Goal: Use online tool/utility: Use online tool/utility

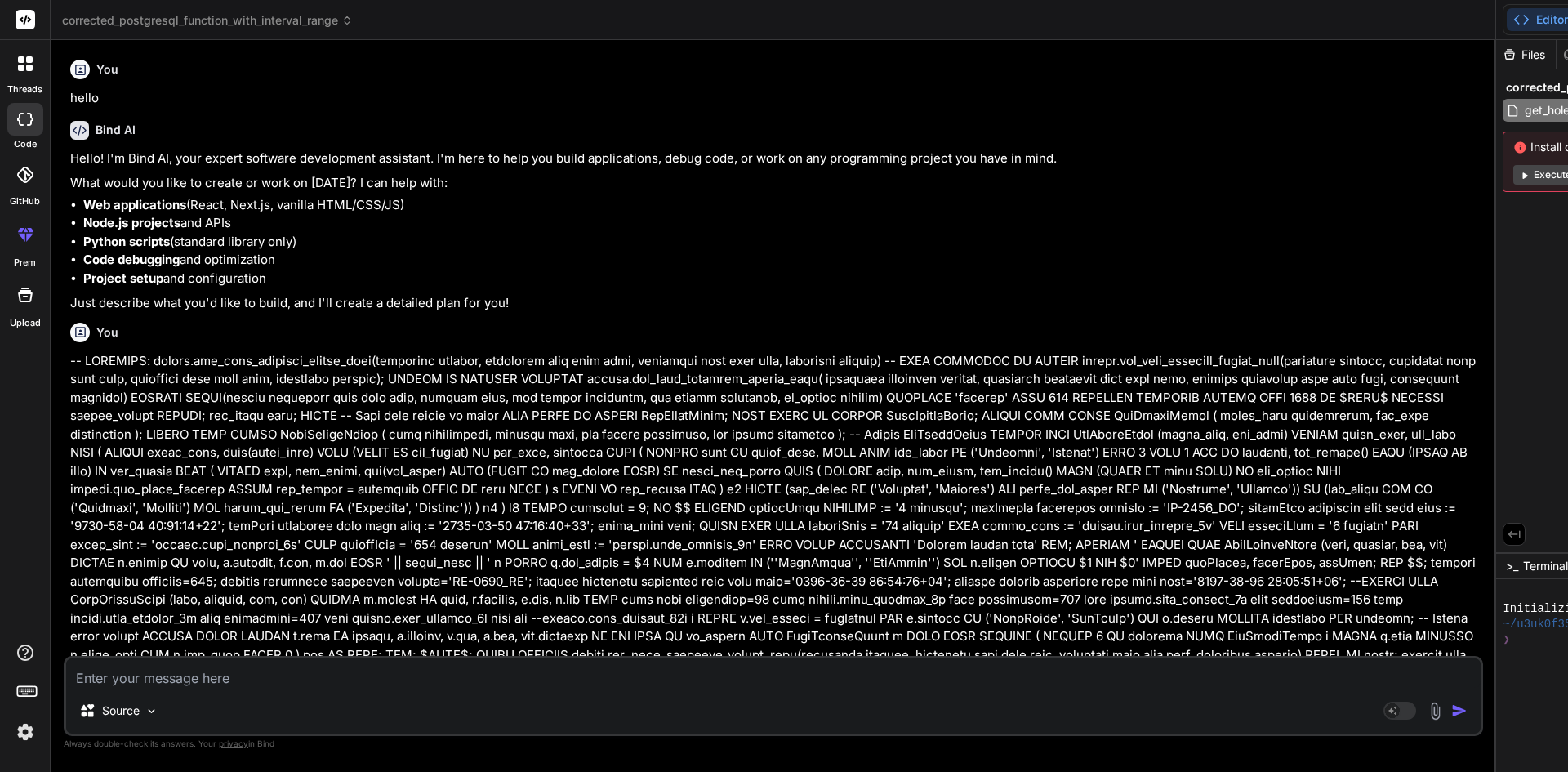
scroll to position [0, 618]
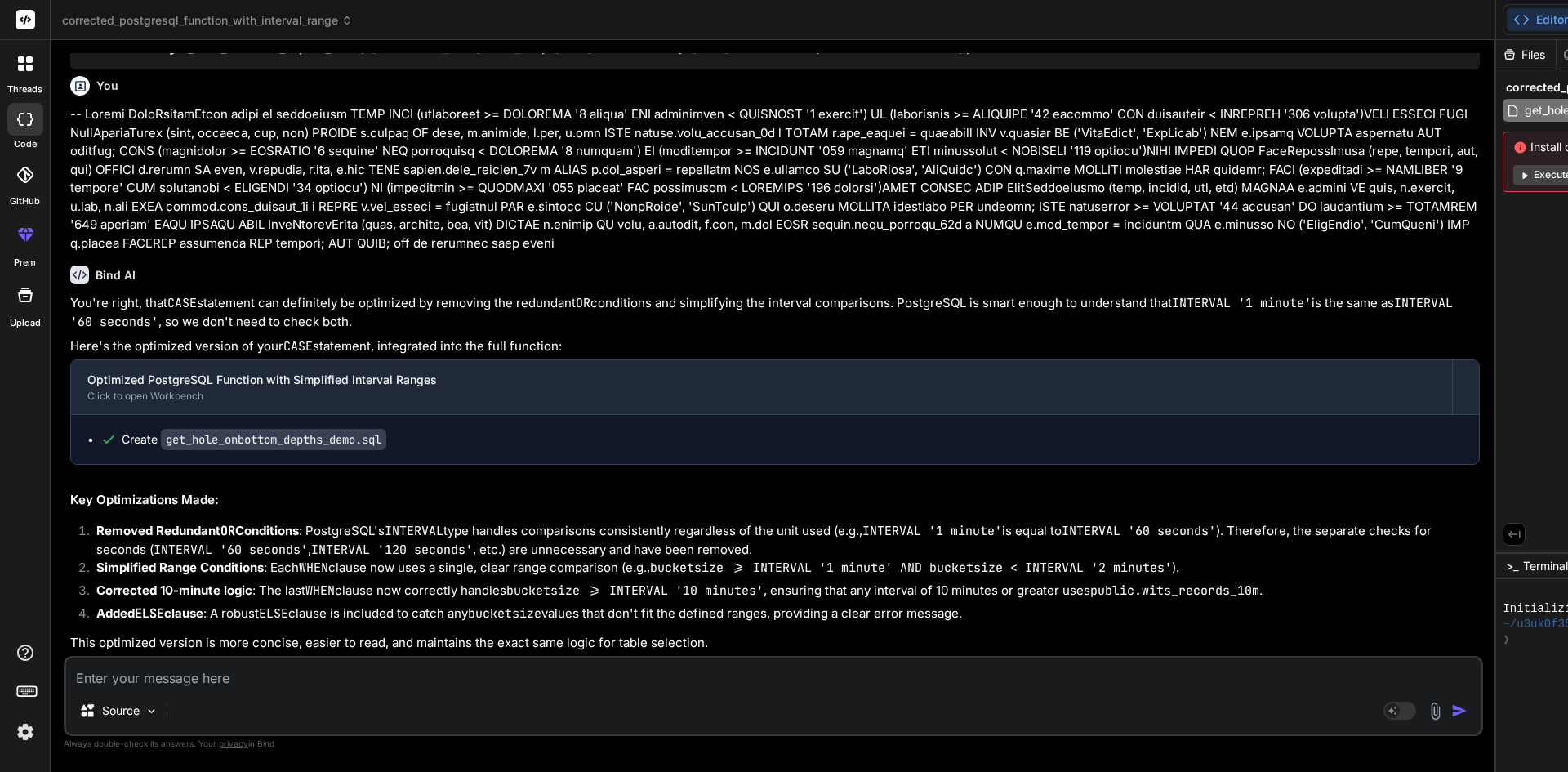
click at [237, 677] on textarea at bounding box center [773, 672] width 1414 height 30
type textarea "w"
type textarea "x"
type textarea "wh"
type textarea "x"
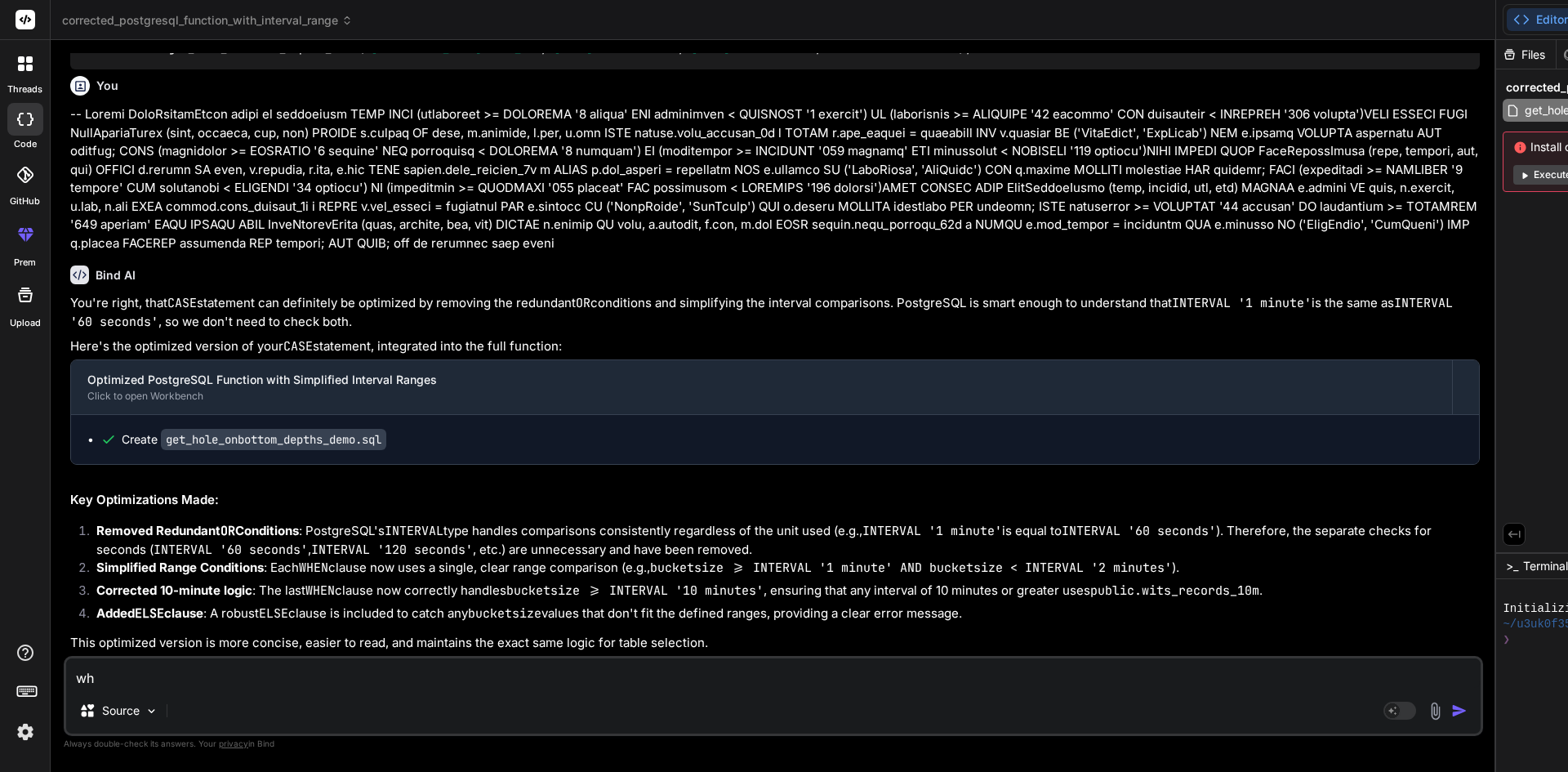
type textarea "why"
type textarea "x"
type textarea "why"
type textarea "x"
type textarea "why w"
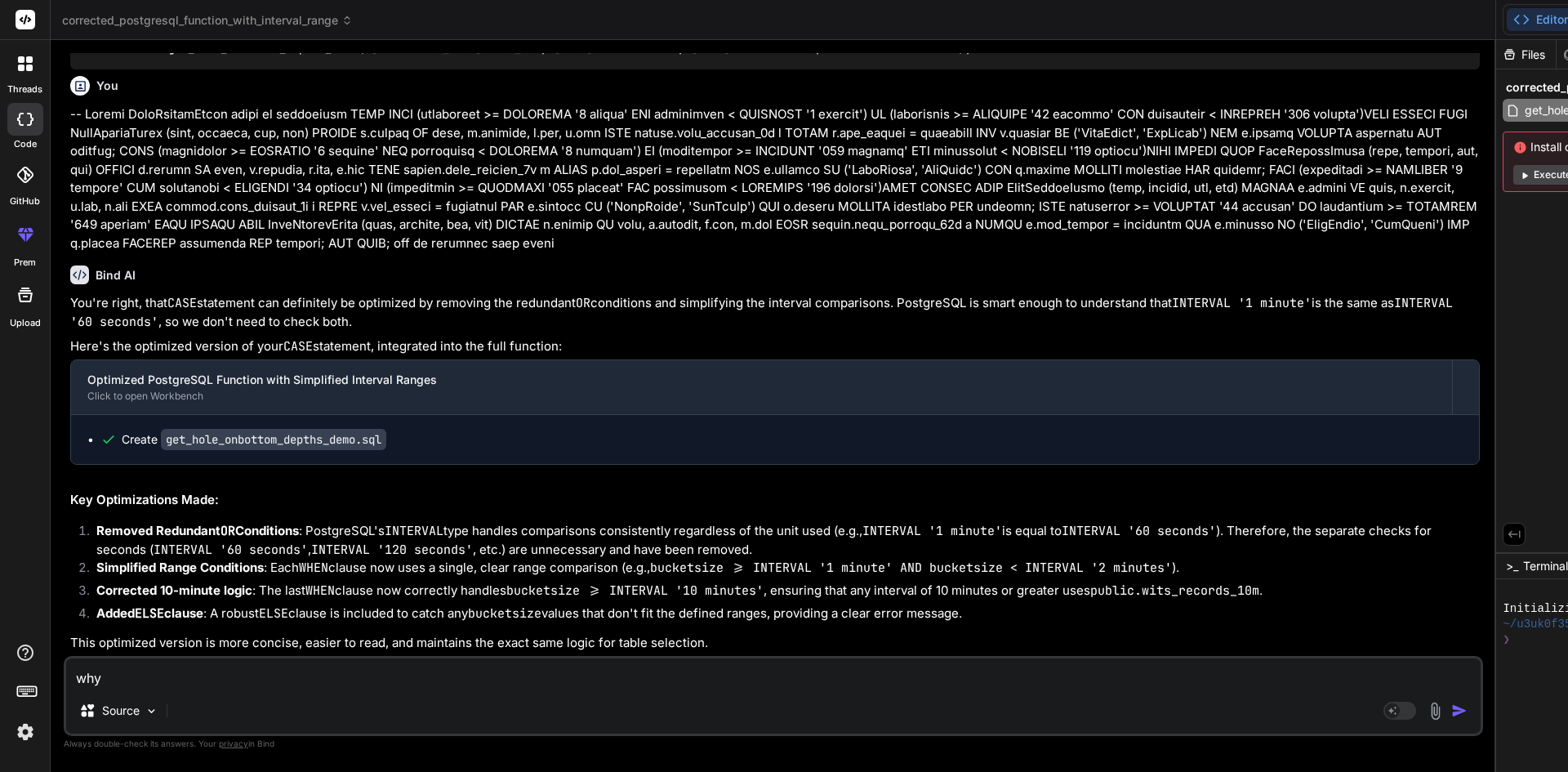
type textarea "x"
type textarea "why we"
type textarea "x"
type textarea "why we"
type textarea "x"
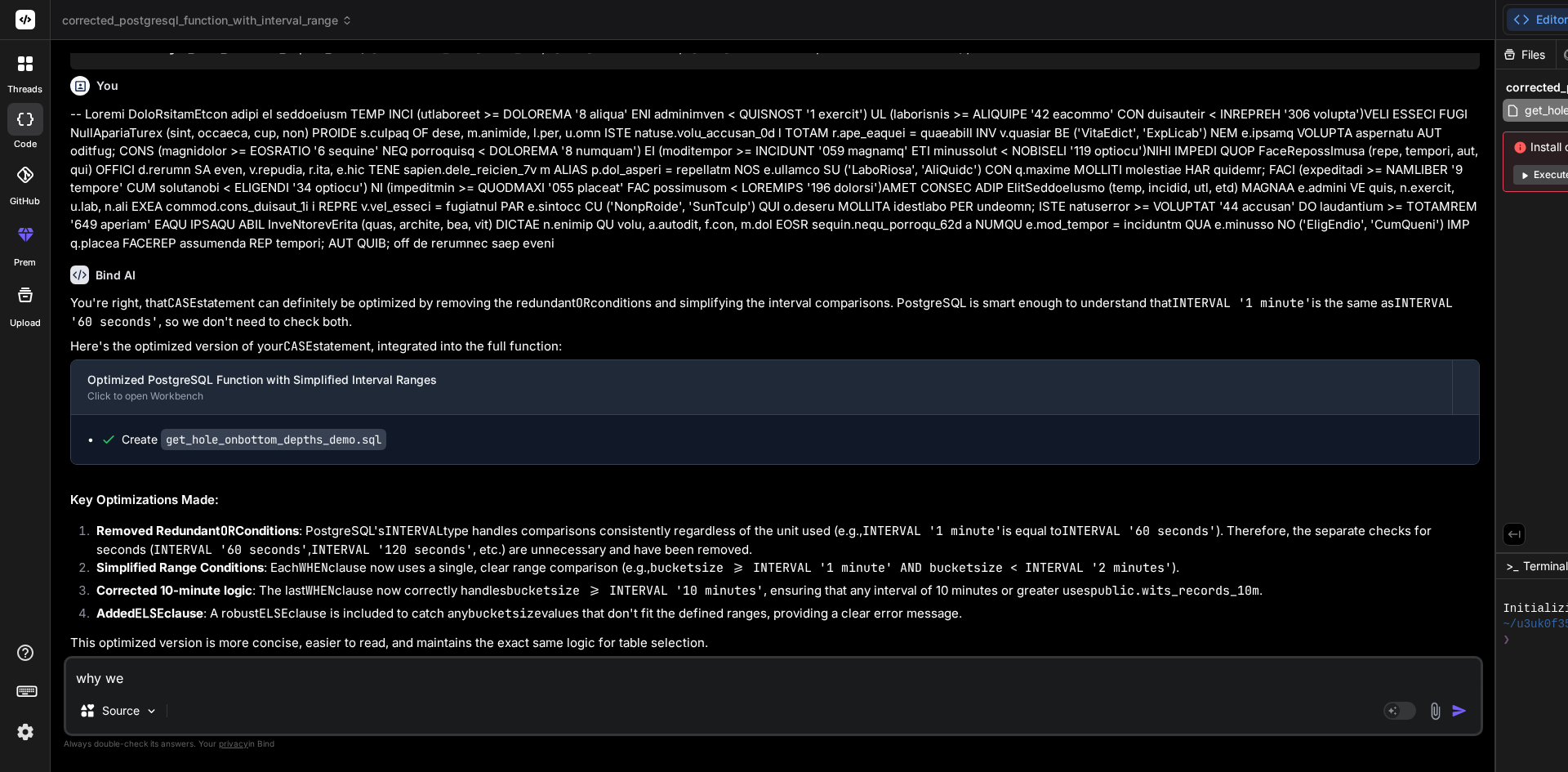
type textarea "why we r"
type textarea "x"
type textarea "why we ra"
type textarea "x"
type textarea "why we rae"
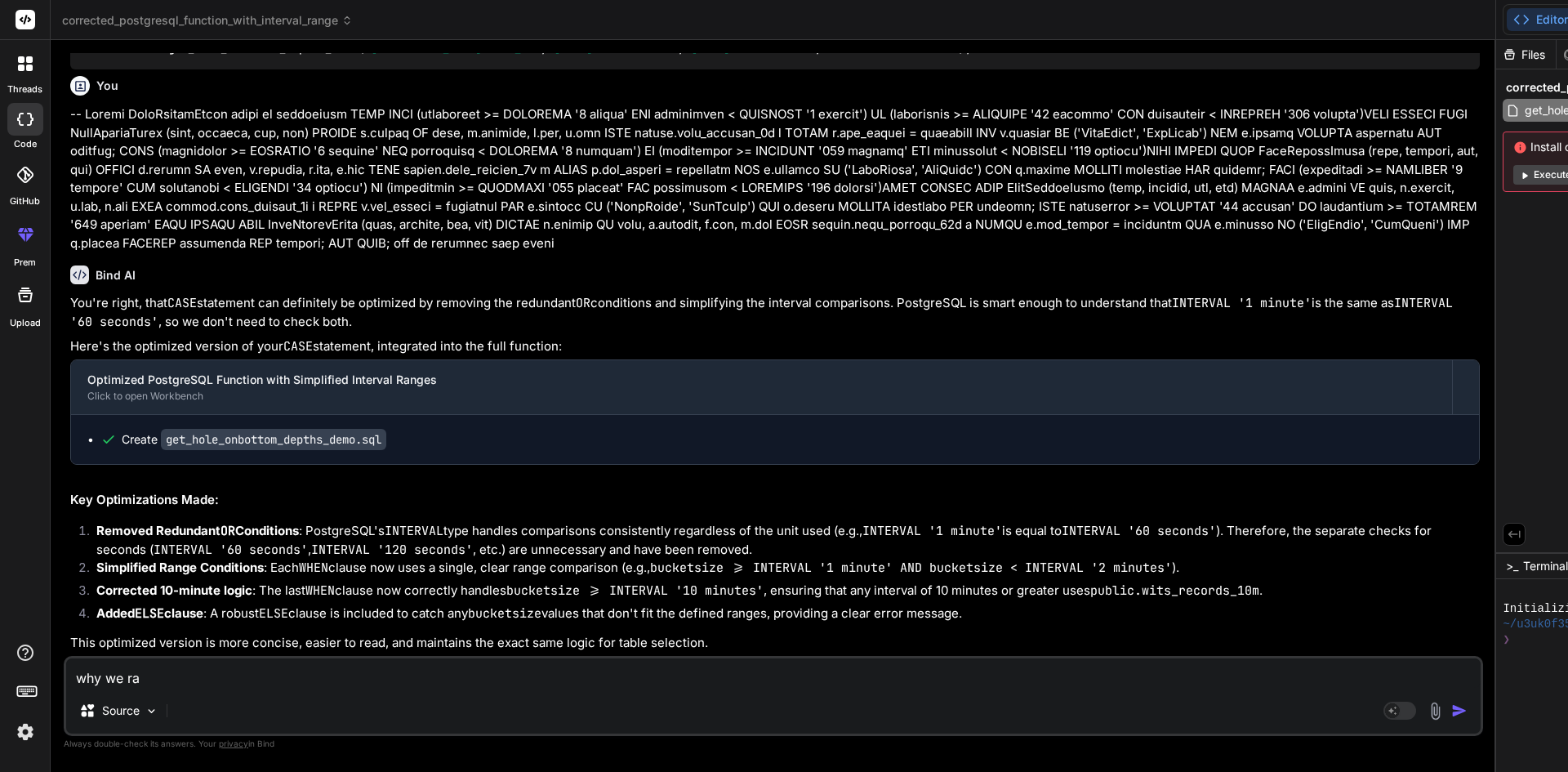
type textarea "x"
type textarea "why we rae"
type textarea "x"
type textarea "why we rae"
type textarea "x"
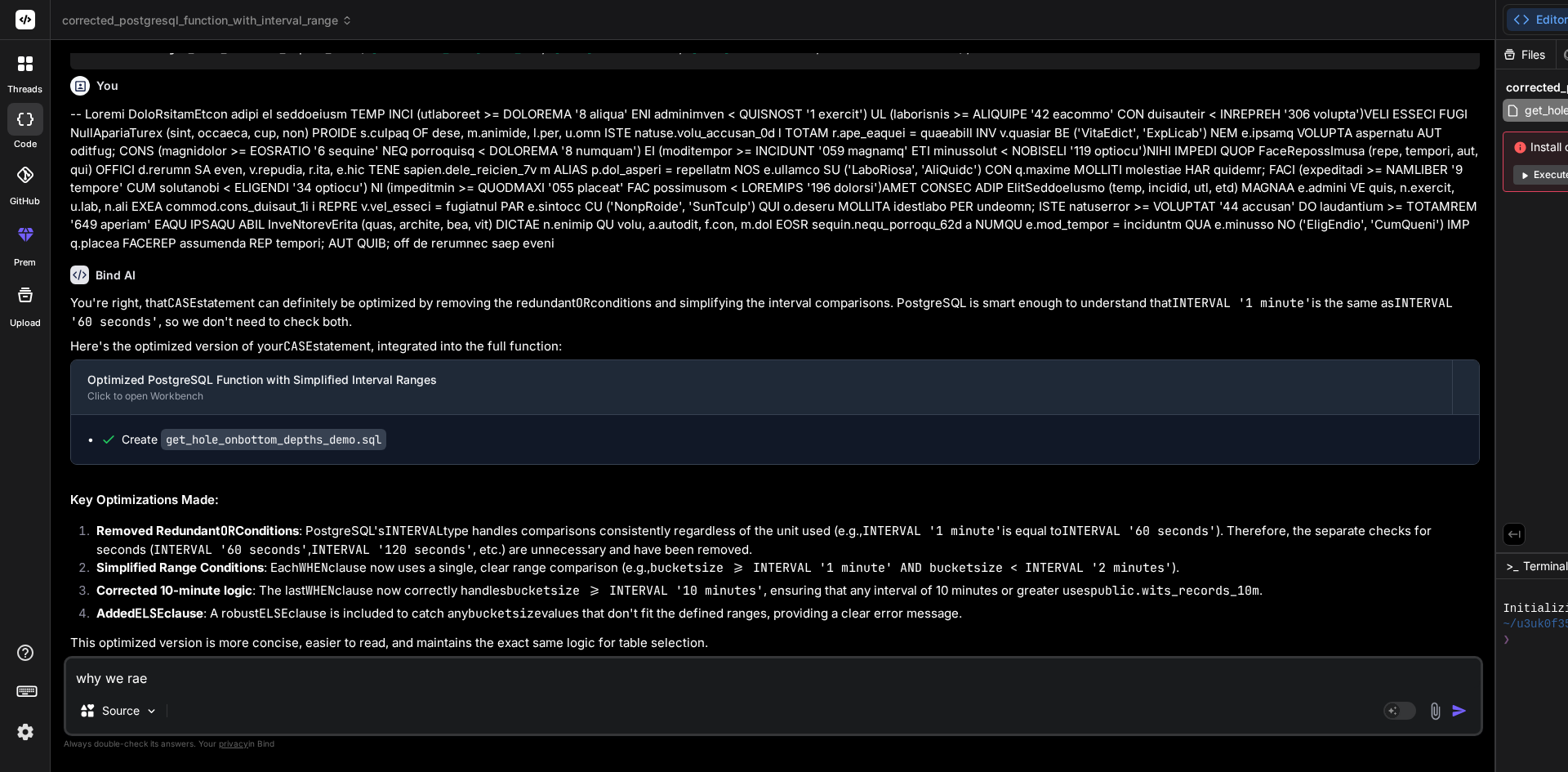
type textarea "why we ra"
type textarea "x"
type textarea "why we r"
type textarea "x"
type textarea "why we"
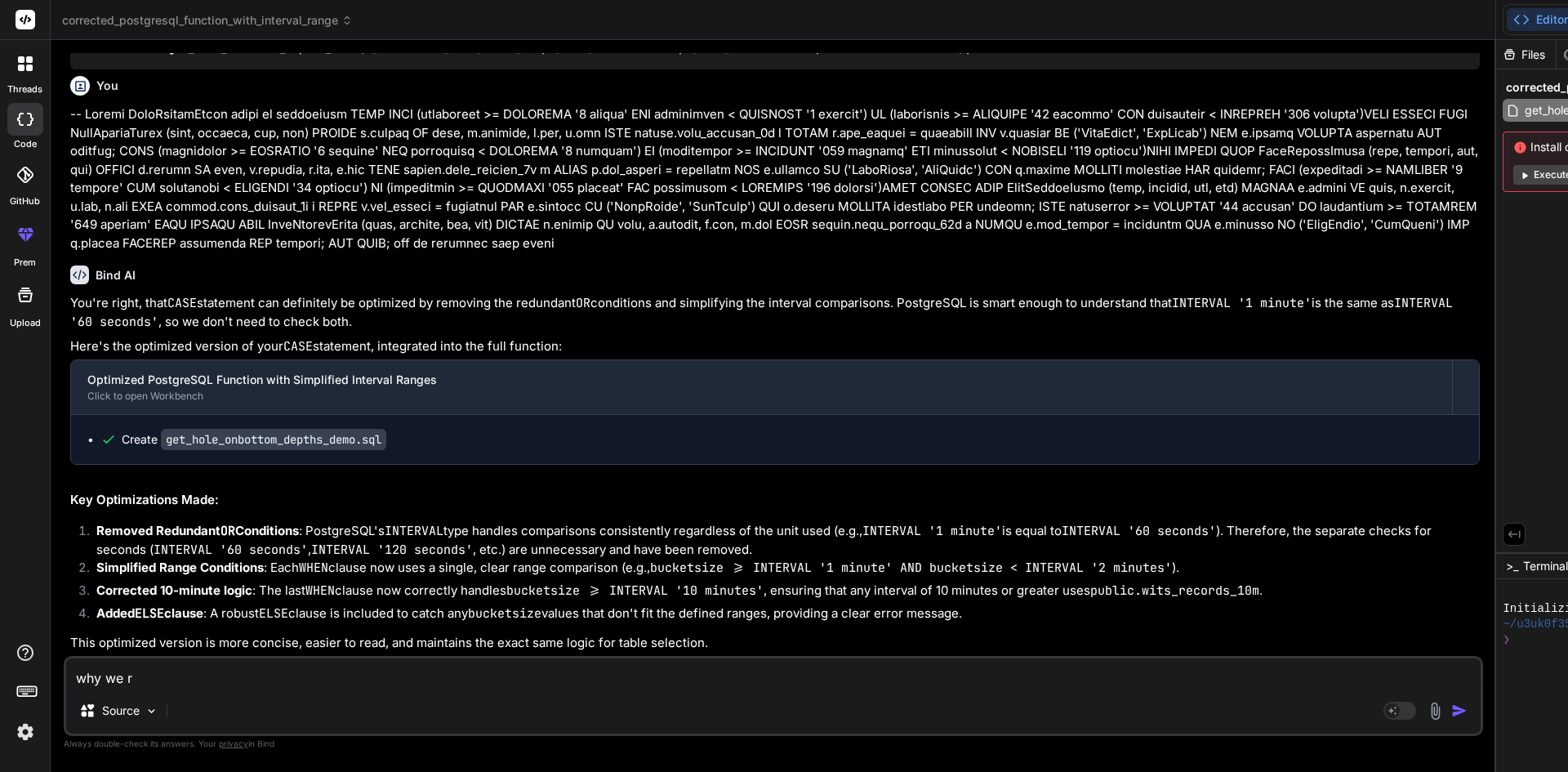
type textarea "x"
type textarea "why we a"
type textarea "x"
type textarea "why we ar"
type textarea "x"
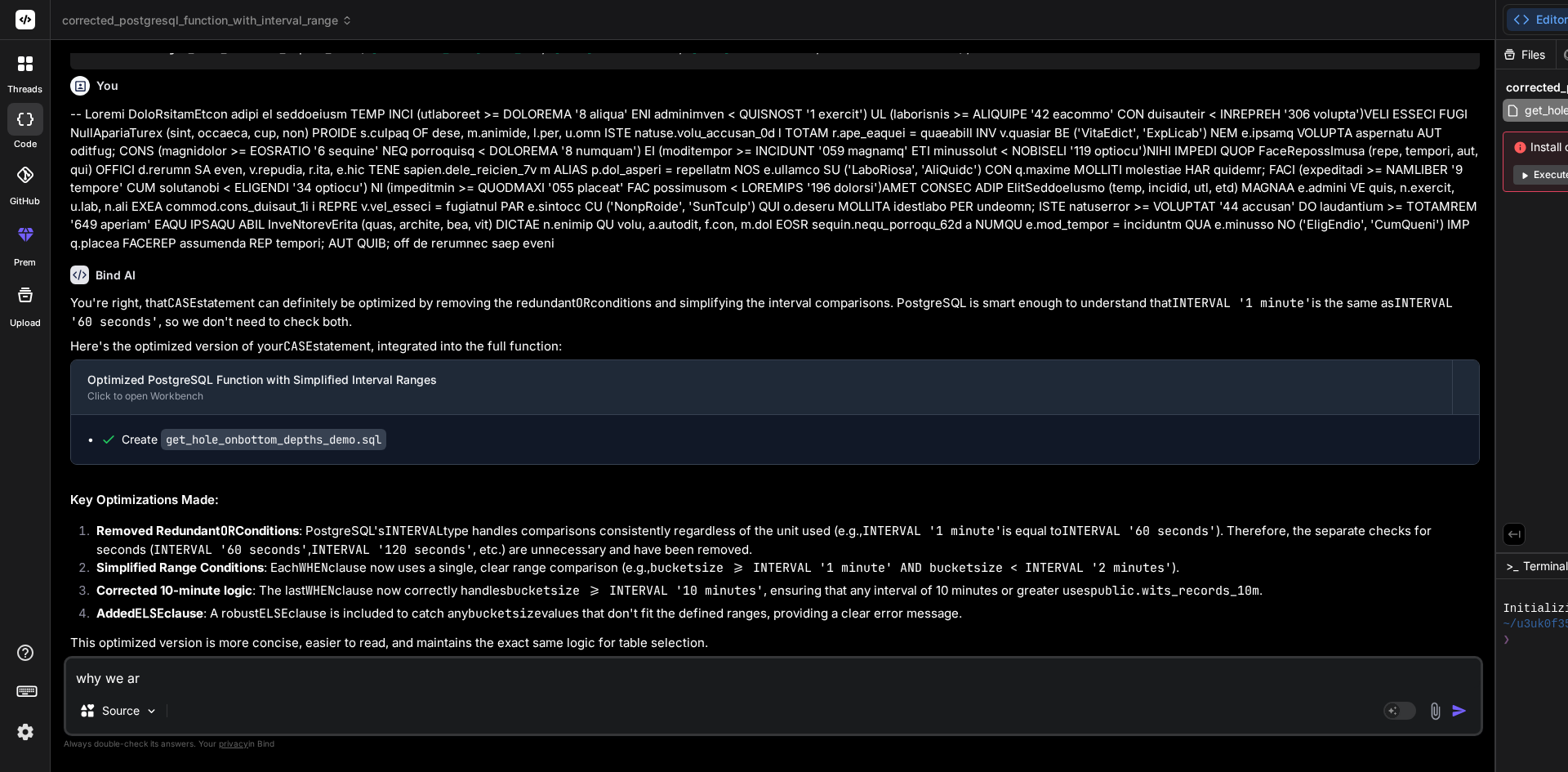
type textarea "why we are"
type textarea "x"
type textarea "why we are"
type textarea "x"
type textarea "why we are u"
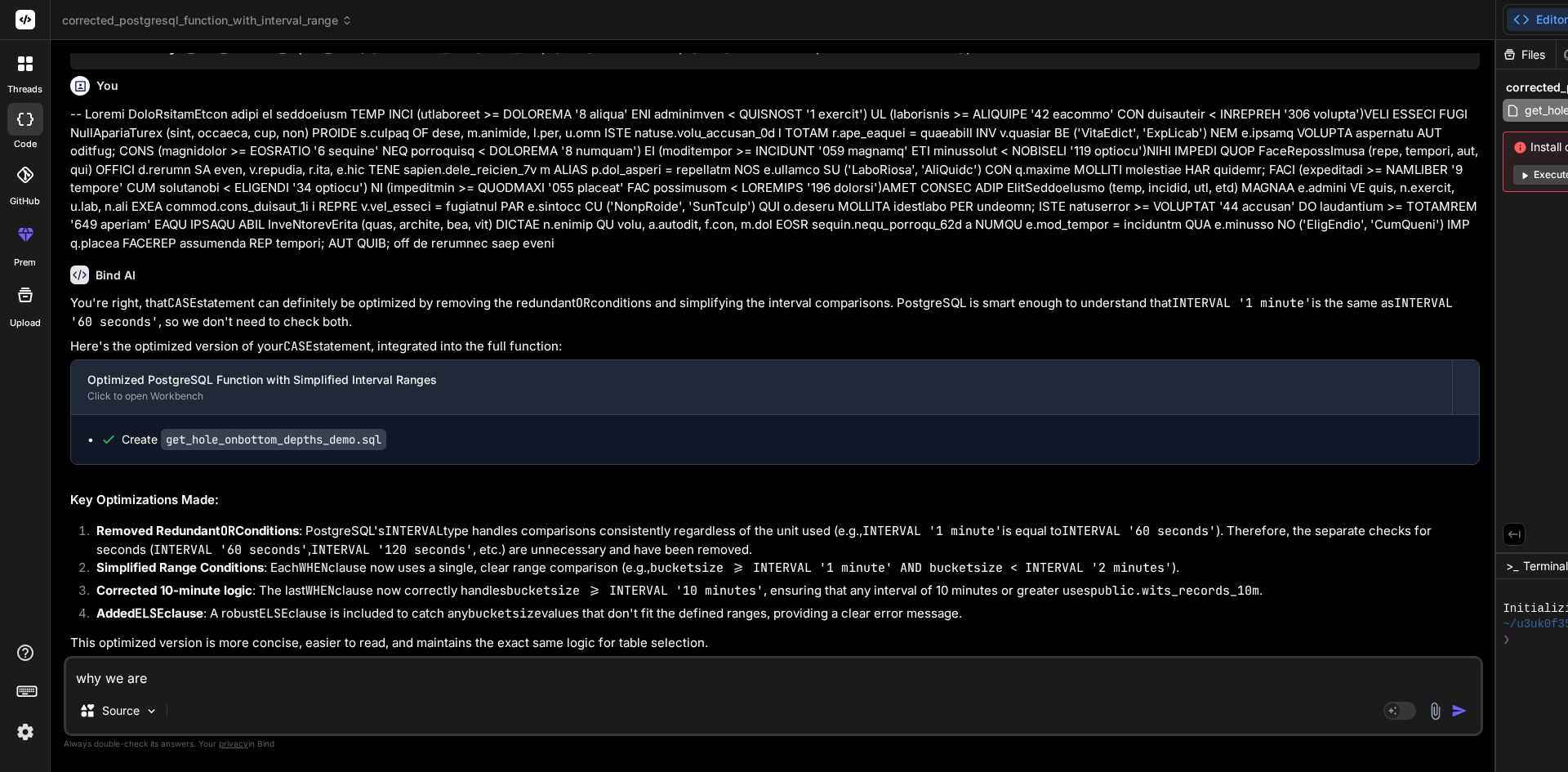
type textarea "x"
type textarea "why we are us"
type textarea "x"
type textarea "why we are usi"
type textarea "x"
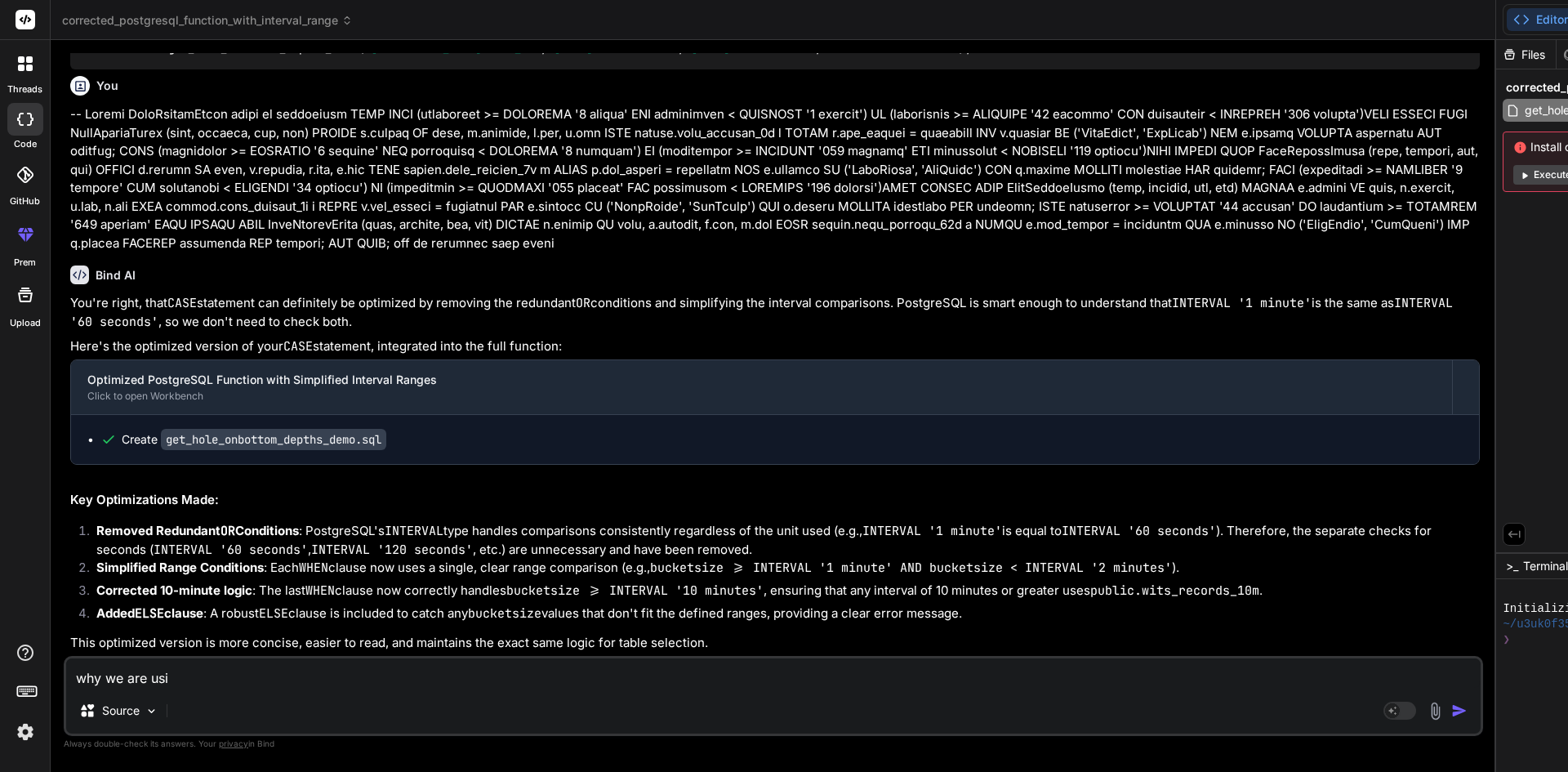
type textarea "why we are usin"
type textarea "x"
type textarea "why we are using"
type textarea "x"
type textarea "why we are using"
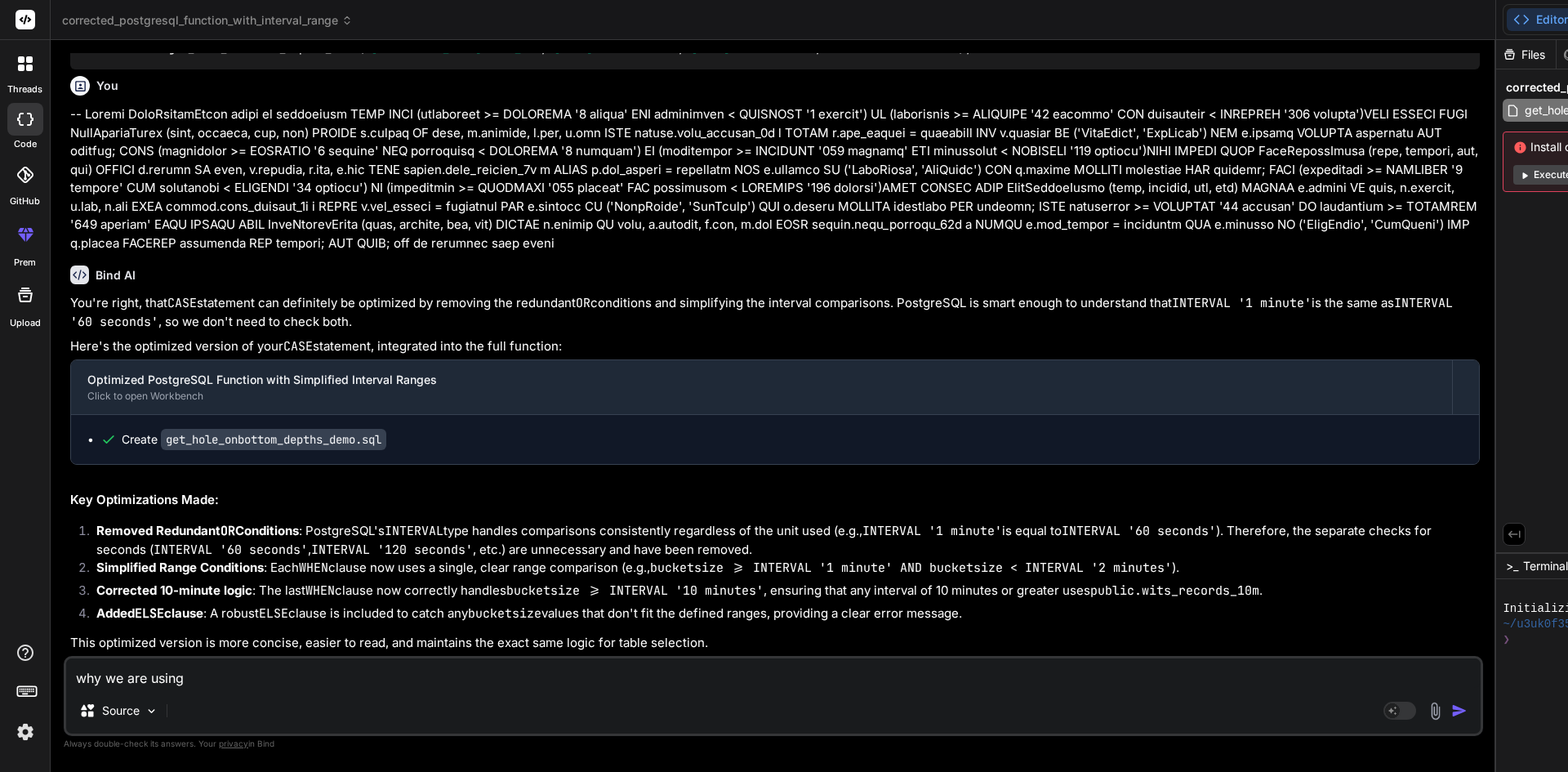
type textarea "x"
paste textarea "SELECT * FROM get_hole_onbottom_depths_demo('[GEOGRAPHIC_DATA]-2019_OH', '[DATE…"
type textarea "why we are using SELECT * FROM get_hole_onbottom_depths_demo('[GEOGRAPHIC_DATA]…"
type textarea "x"
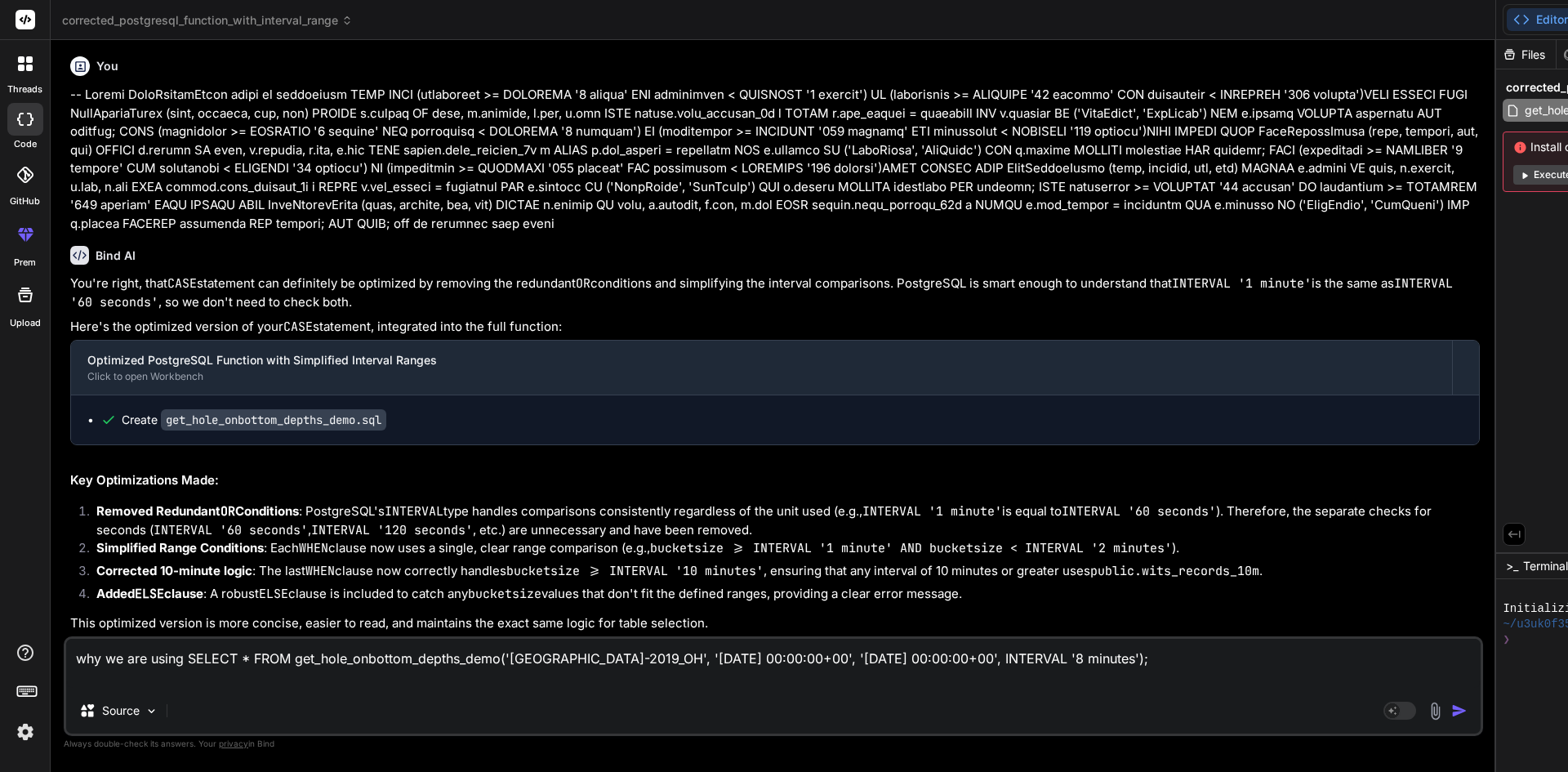
click at [401, 682] on textarea "why we are using SELECT * FROM get_hole_onbottom_depths_demo('[GEOGRAPHIC_DATA]…" at bounding box center [773, 663] width 1414 height 49
click at [191, 657] on textarea "why we are using SELECT * FROM get_hole_onbottom_depths_demo('[GEOGRAPHIC_DATA]…" at bounding box center [773, 663] width 1414 height 49
paste textarea "INTERVAL"
type textarea "why we are using INTERVAL SELECT * FROM get_hole_onbottom_depths_demo('[GEOGRAP…"
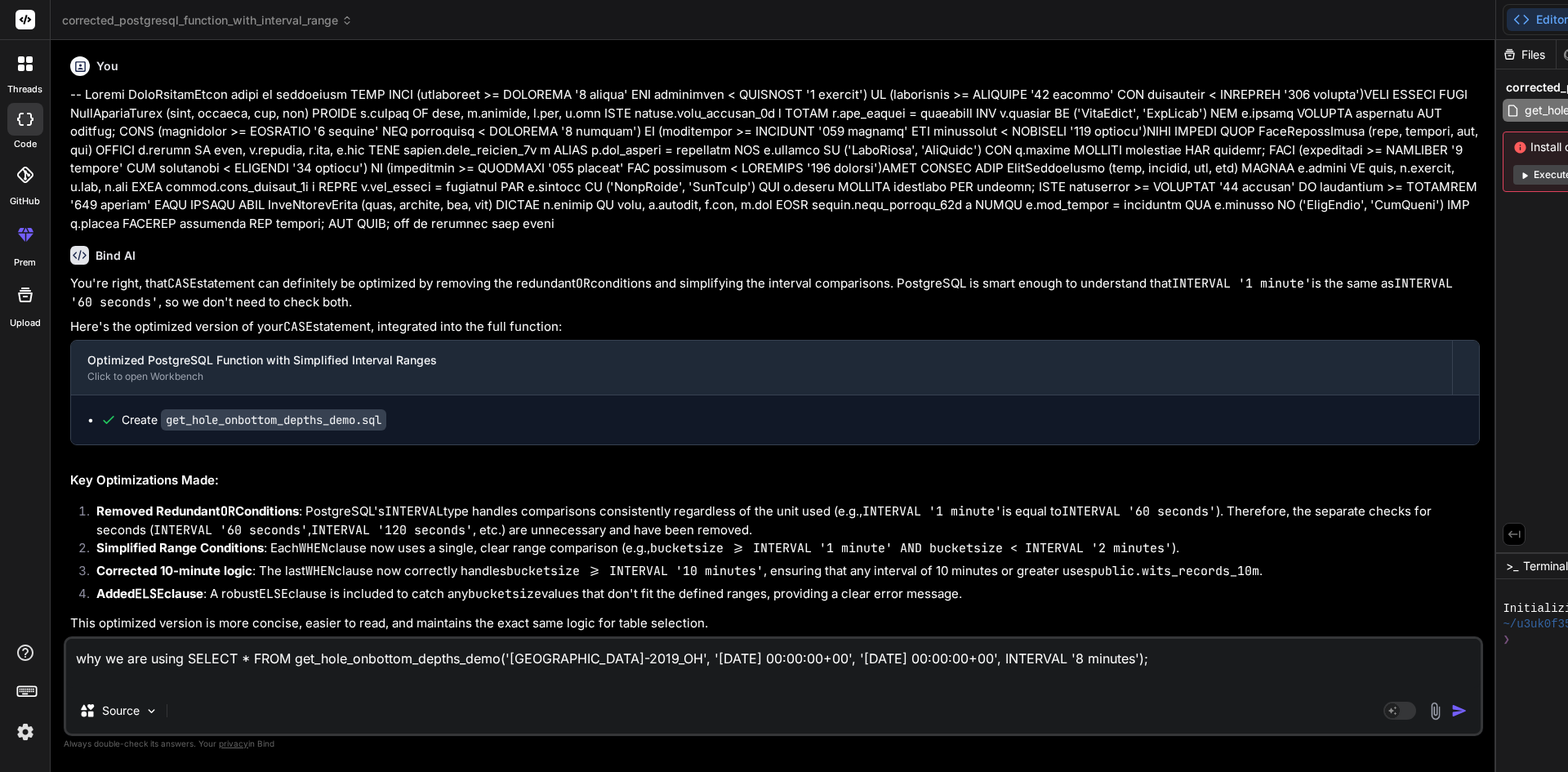
type textarea "x"
type textarea "why we are using INTERVAL SELECT * FROM get_hole_onbottom_depths_demo('[GEOGRAP…"
type textarea "x"
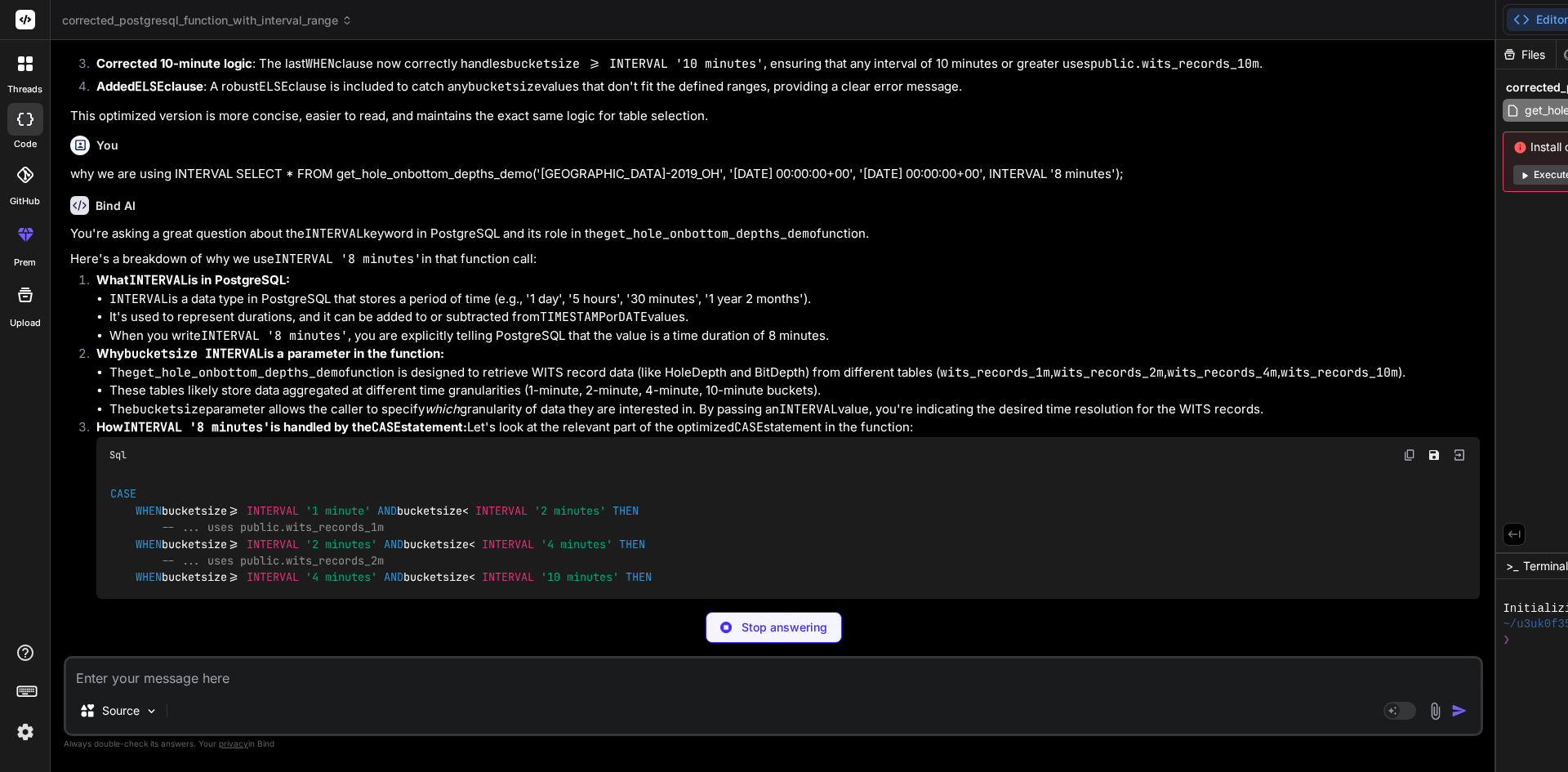
scroll to position [17538, 0]
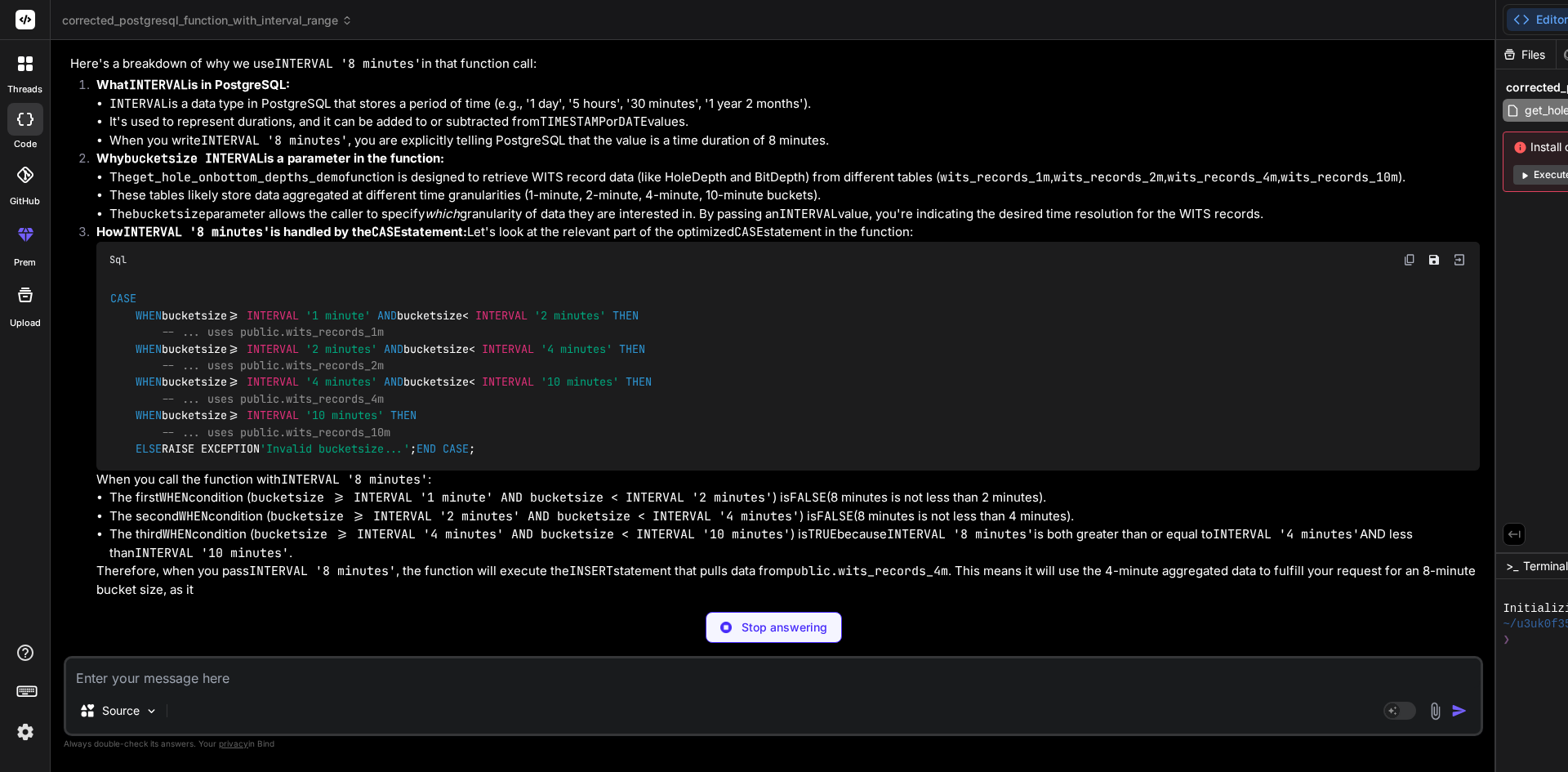
type textarea "x"
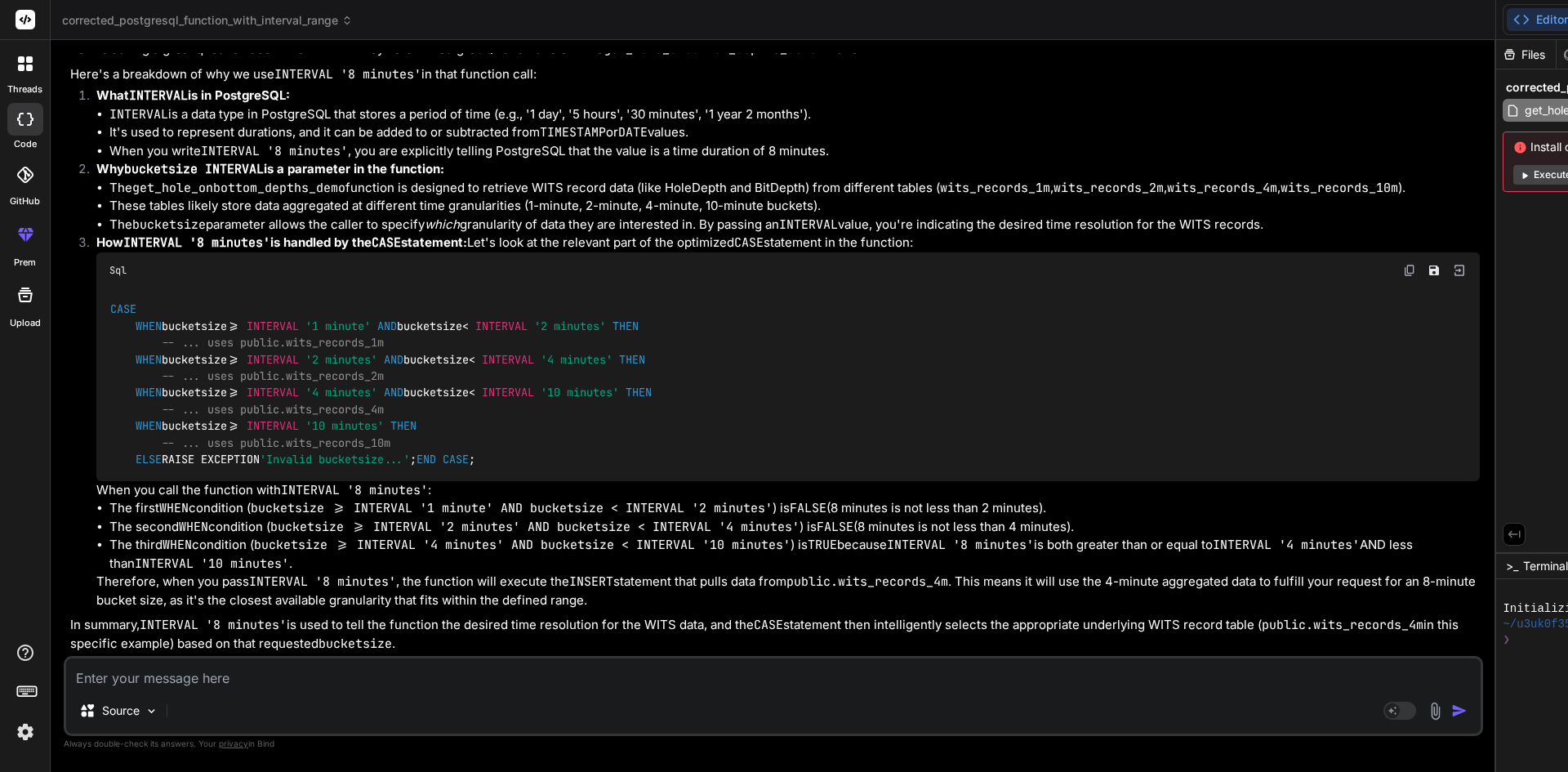
scroll to position [0, 0]
drag, startPoint x: 258, startPoint y: 600, endPoint x: 310, endPoint y: 601, distance: 52.0
click at [310, 481] on div "CASE WHEN bucketsize >= INTERVAL '1 minute' AND bucketsize < INTERVAL '2 minute…" at bounding box center [788, 384] width 1383 height 193
drag, startPoint x: 406, startPoint y: 430, endPoint x: 204, endPoint y: 430, distance: 202.0
click at [204, 430] on div "CASE WHEN bucketsize >= INTERVAL '1 minute' AND bucketsize < INTERVAL '2 minute…" at bounding box center [788, 384] width 1383 height 193
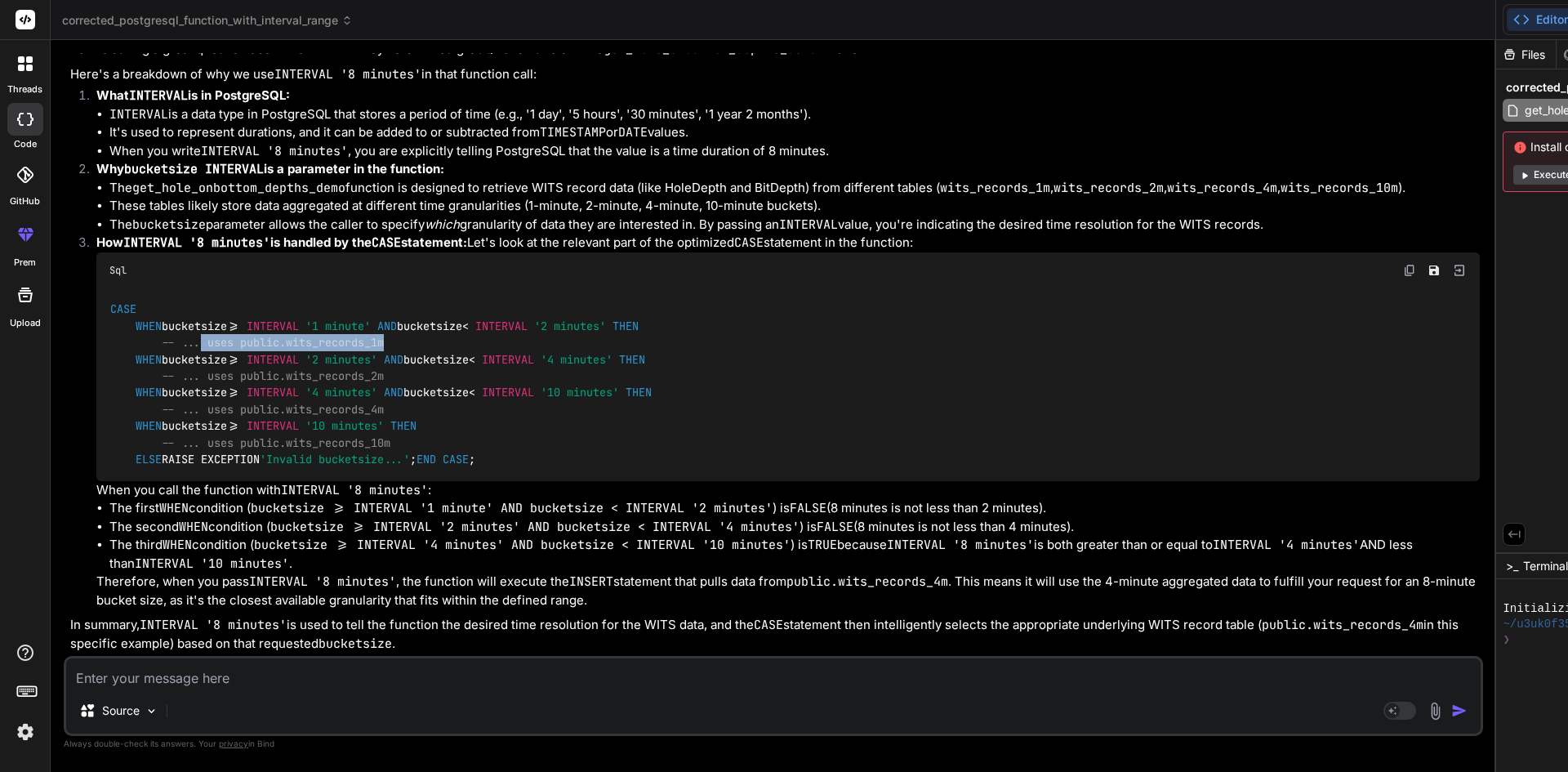
scroll to position [17929, 0]
